Goal: Transaction & Acquisition: Purchase product/service

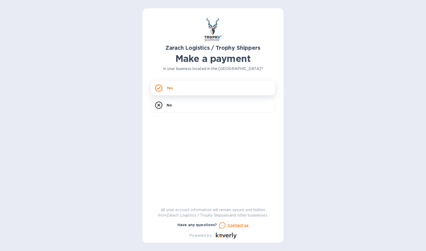
click at [171, 86] on p "Yes" at bounding box center [169, 88] width 6 height 5
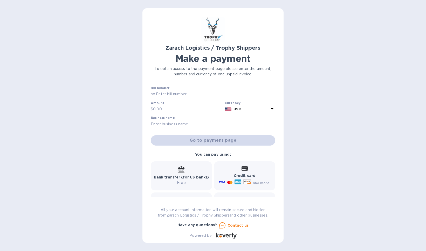
click at [8, 160] on div "Zarach Logistics / Trophy Shippers Make a payment To obtain access to the payme…" at bounding box center [213, 125] width 426 height 251
click at [164, 95] on input "text" at bounding box center [215, 94] width 120 height 8
paste input "B00173604"
type input "B00173604"
click at [168, 109] on input "text" at bounding box center [187, 109] width 69 height 8
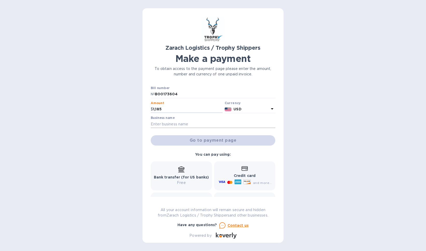
type input "1,185"
click at [171, 124] on input "text" at bounding box center [213, 124] width 124 height 8
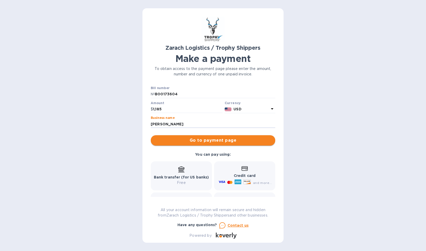
type input "[PERSON_NAME]"
click at [214, 141] on span "Go to payment page" at bounding box center [213, 140] width 116 height 6
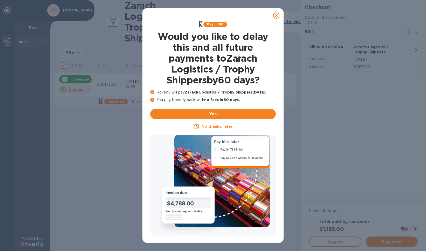
click at [220, 128] on u "No thanks, later" at bounding box center [216, 126] width 31 height 4
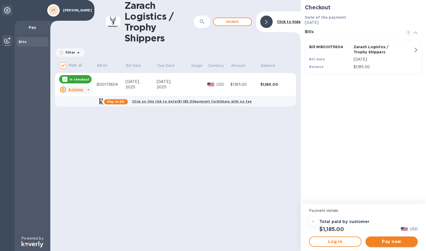
click at [396, 244] on span "Pay now" at bounding box center [391, 242] width 44 height 6
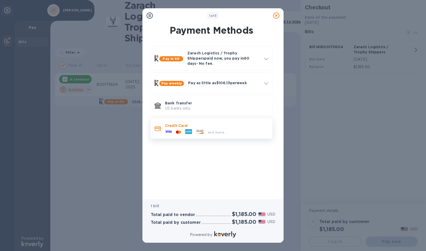
click at [171, 128] on icon at bounding box center [168, 131] width 7 height 7
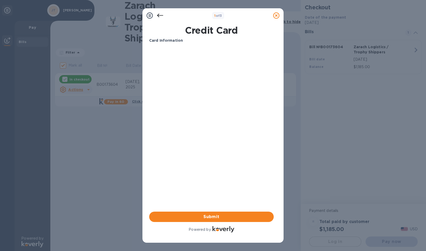
click at [166, 41] on b "Card Information" at bounding box center [166, 40] width 34 height 4
click at [224, 156] on div "Card Information Your browser does not support iframes Submit Powered by" at bounding box center [211, 136] width 124 height 196
click at [161, 17] on icon at bounding box center [160, 15] width 6 height 6
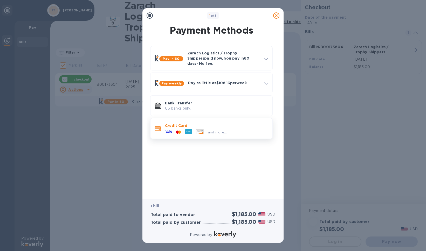
click at [188, 129] on icon at bounding box center [188, 131] width 7 height 5
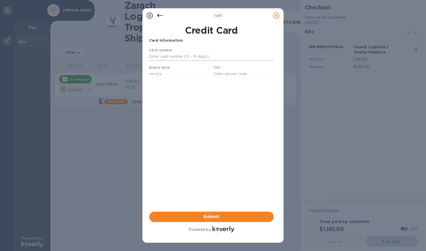
click at [156, 57] on input "text" at bounding box center [211, 57] width 124 height 8
type input "[CREDIT_CARD_NUMBER]"
type input "08/26"
click at [224, 75] on input "text" at bounding box center [243, 74] width 60 height 8
type input "2322"
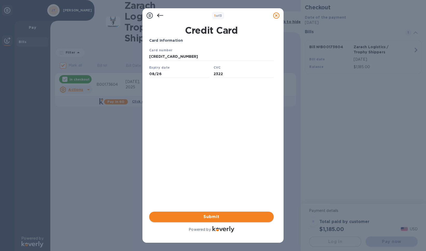
click at [212, 218] on span "Submit" at bounding box center [211, 217] width 116 height 6
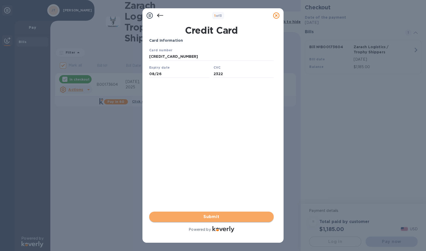
click at [210, 215] on span "Submit" at bounding box center [211, 217] width 116 height 6
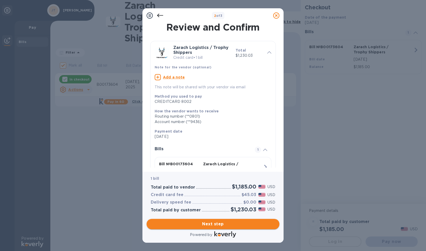
click at [211, 225] on span "Next step" at bounding box center [213, 224] width 124 height 6
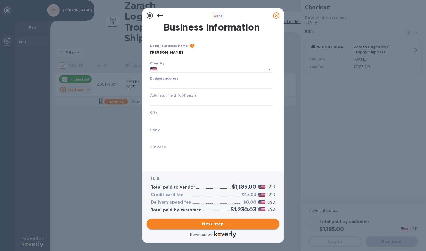
type input "[GEOGRAPHIC_DATA]"
click at [167, 82] on input "Business address" at bounding box center [211, 85] width 122 height 8
type input "[STREET_ADDRESS]"
click at [161, 118] on input "text" at bounding box center [211, 119] width 122 height 8
type input "[GEOGRAPHIC_DATA]"
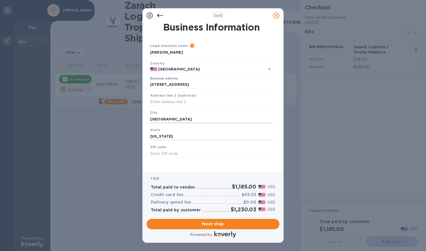
type input "[US_STATE]"
type input "77056"
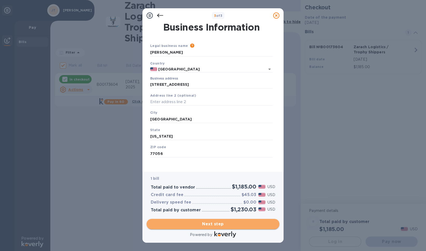
click at [208, 226] on span "Next step" at bounding box center [213, 224] width 124 height 6
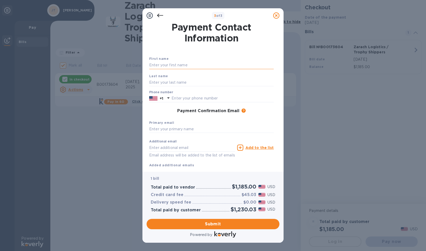
click at [160, 67] on input "text" at bounding box center [211, 65] width 124 height 8
type input "[PERSON_NAME]"
type input "7138252079"
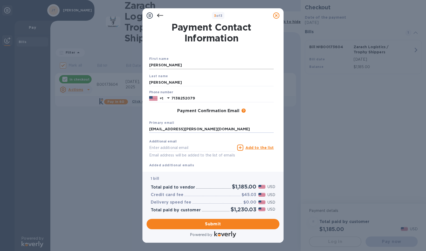
type input "[EMAIL_ADDRESS][PERSON_NAME][DOMAIN_NAME]"
click at [213, 225] on span "Submit" at bounding box center [213, 224] width 124 height 6
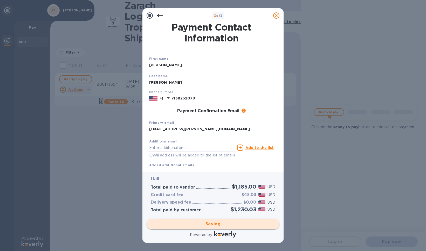
checkbox input "false"
